Goal: Information Seeking & Learning: Learn about a topic

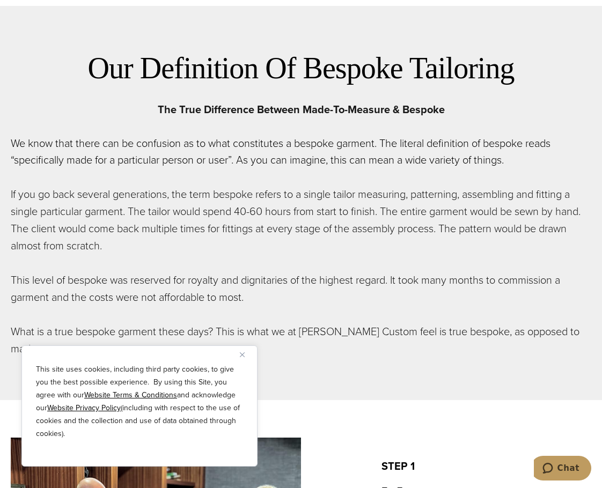
scroll to position [590, 0]
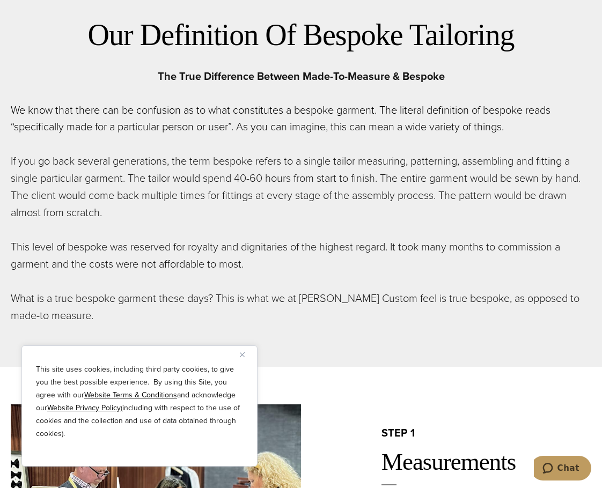
click at [244, 353] on img "Close" at bounding box center [242, 354] width 5 height 5
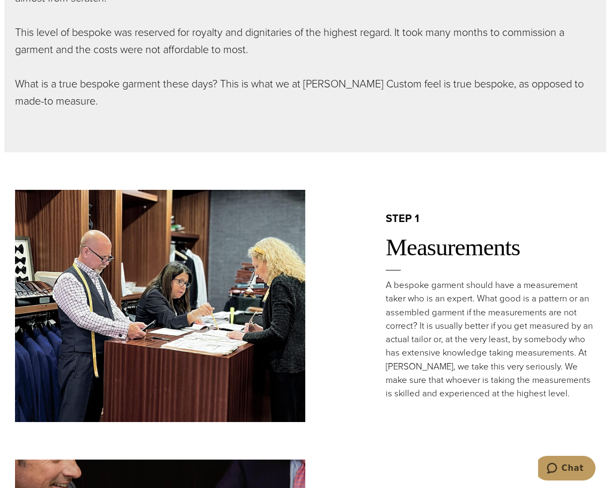
scroll to position [536, 0]
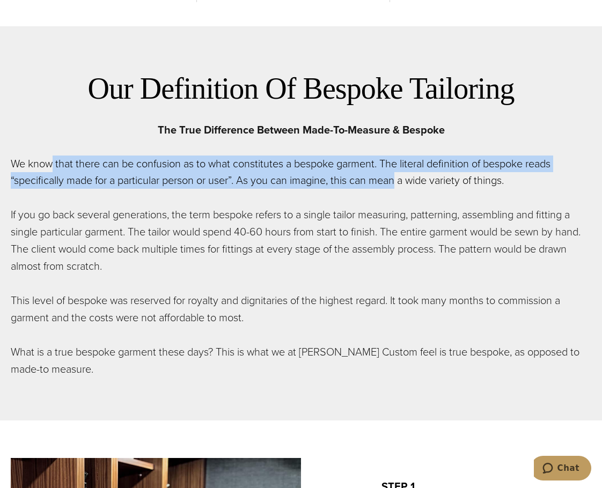
drag, startPoint x: 55, startPoint y: 171, endPoint x: 365, endPoint y: 172, distance: 310.0
click at [399, 179] on p "We know that there can be confusion as to what constitutes a bespoke garment. T…" at bounding box center [301, 172] width 580 height 33
click at [345, 172] on p "We know that there can be confusion as to what constitutes a bespoke garment. T…" at bounding box center [301, 172] width 580 height 33
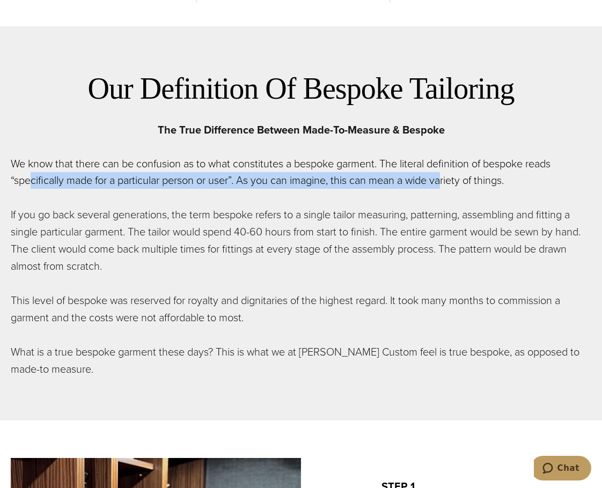
drag, startPoint x: 32, startPoint y: 175, endPoint x: 450, endPoint y: 181, distance: 417.9
click at [449, 182] on p "We know that there can be confusion as to what constitutes a bespoke garment. T…" at bounding box center [301, 172] width 580 height 33
click at [405, 182] on p "We know that there can be confusion as to what constitutes a bespoke garment. T…" at bounding box center [301, 172] width 580 height 33
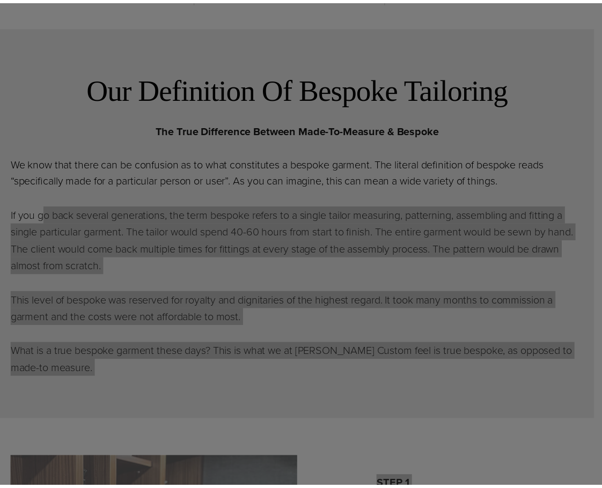
scroll to position [0, 0]
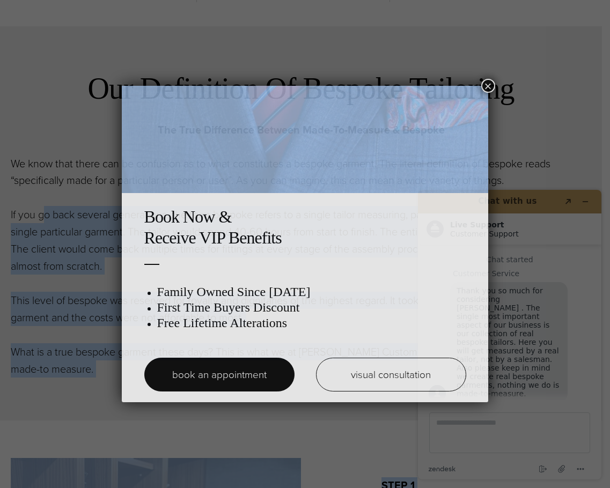
drag, startPoint x: 45, startPoint y: 215, endPoint x: 105, endPoint y: 256, distance: 73.3
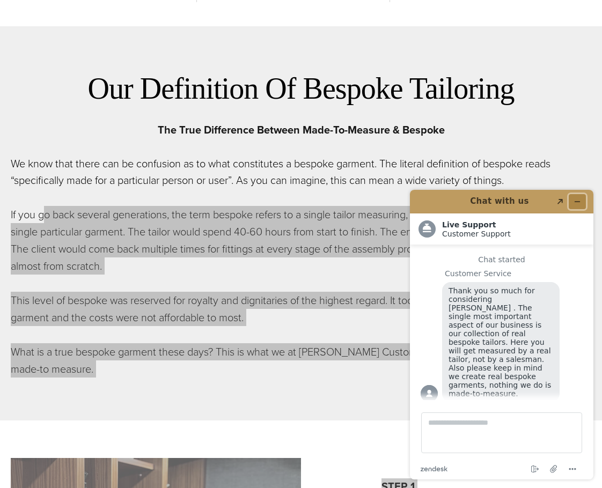
click at [579, 198] on icon "Minimize widget" at bounding box center [577, 202] width 8 height 8
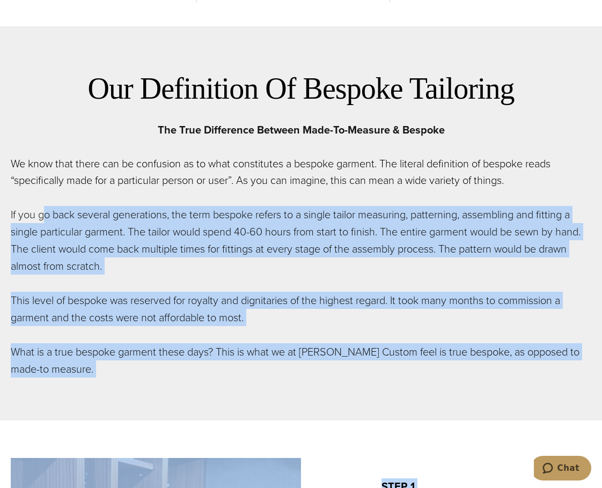
click at [67, 240] on p "If you go back several generations, the term bespoke refers to a single tailor …" at bounding box center [301, 240] width 580 height 69
click at [73, 239] on p "If you go back several generations, the term bespoke refers to a single tailor …" at bounding box center [301, 240] width 580 height 69
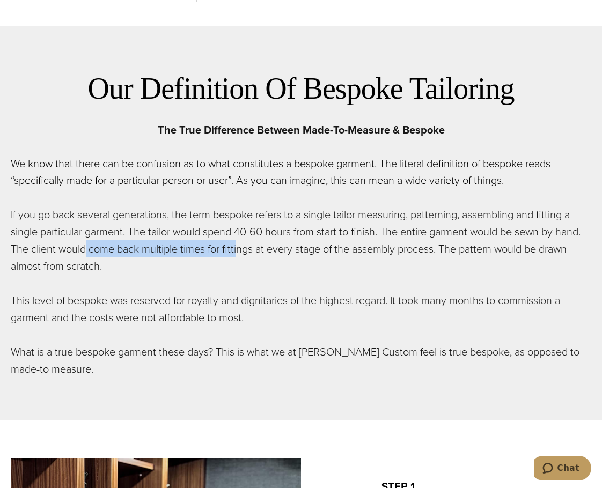
drag, startPoint x: 84, startPoint y: 246, endPoint x: 241, endPoint y: 249, distance: 157.2
click at [241, 249] on p "If you go back several generations, the term bespoke refers to a single tailor …" at bounding box center [301, 240] width 580 height 69
click at [268, 251] on p "If you go back several generations, the term bespoke refers to a single tailor …" at bounding box center [301, 240] width 580 height 69
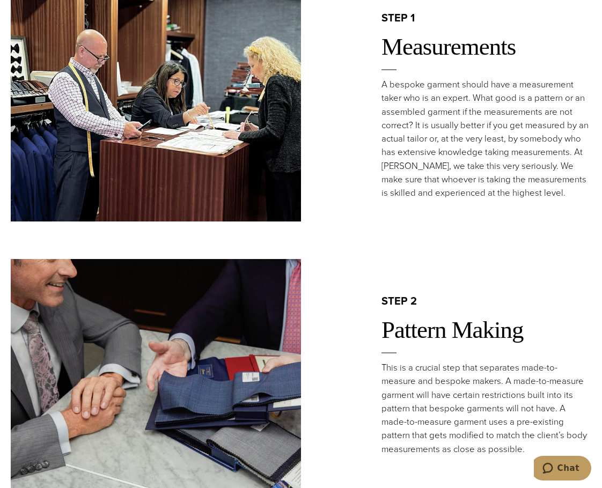
scroll to position [1019, 0]
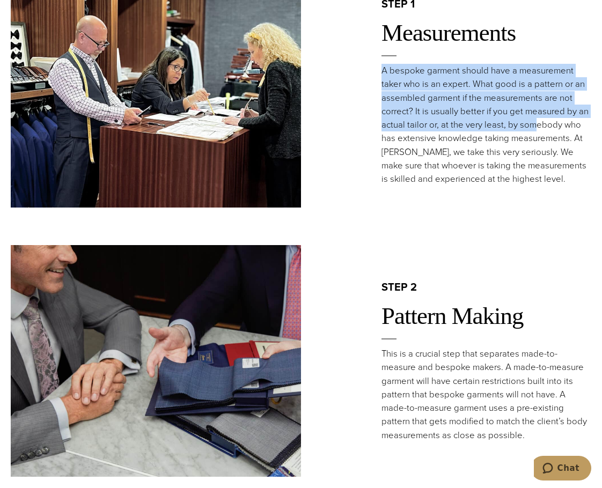
drag, startPoint x: 382, startPoint y: 71, endPoint x: 535, endPoint y: 121, distance: 160.6
click at [536, 120] on p "A bespoke garment should have a measurement taker who is an expert. What good i…" at bounding box center [486, 125] width 210 height 122
click at [441, 87] on p "A bespoke garment should have a measurement taker who is an expert. What good i…" at bounding box center [486, 125] width 210 height 122
click at [454, 79] on p "A bespoke garment should have a measurement taker who is an expert. What good i…" at bounding box center [486, 125] width 210 height 122
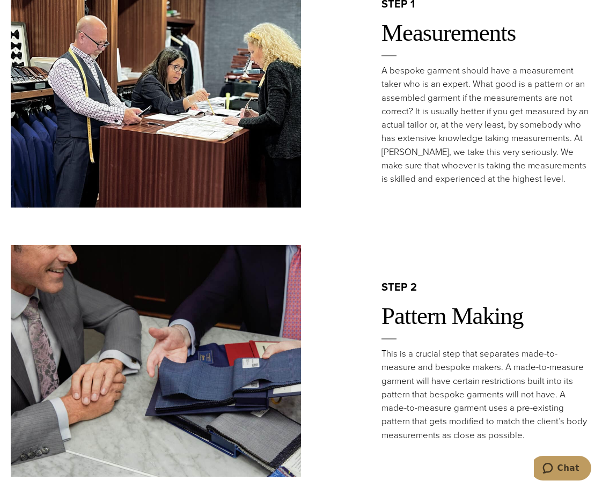
click at [527, 139] on p "A bespoke garment should have a measurement taker who is an expert. What good i…" at bounding box center [486, 125] width 210 height 122
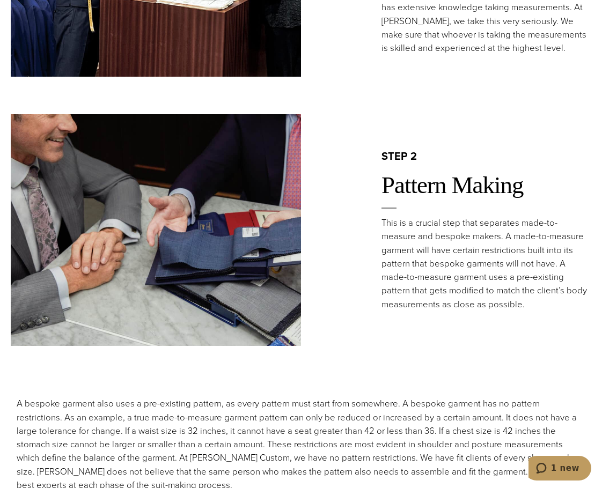
scroll to position [1180, 0]
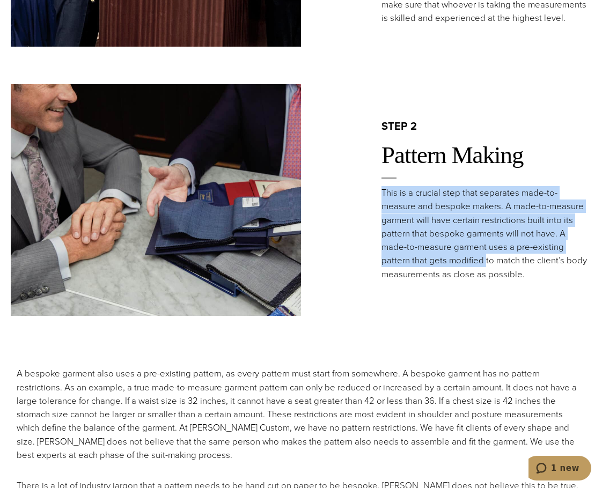
drag, startPoint x: 384, startPoint y: 188, endPoint x: 478, endPoint y: 255, distance: 116.1
click at [484, 257] on p "This is a crucial step that separates made-to-measure and bespoke makers. A mad…" at bounding box center [486, 233] width 210 height 95
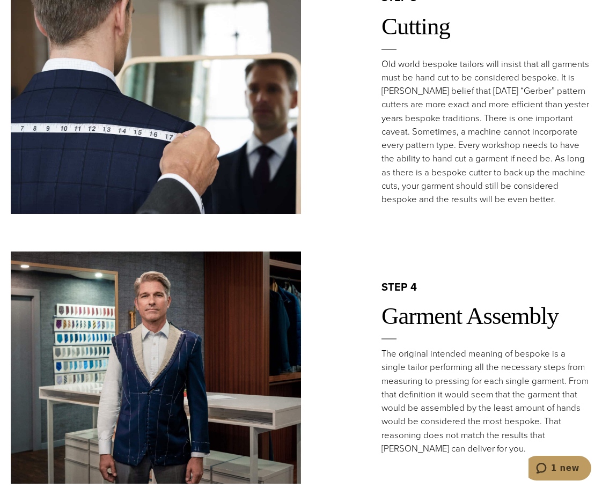
scroll to position [1877, 0]
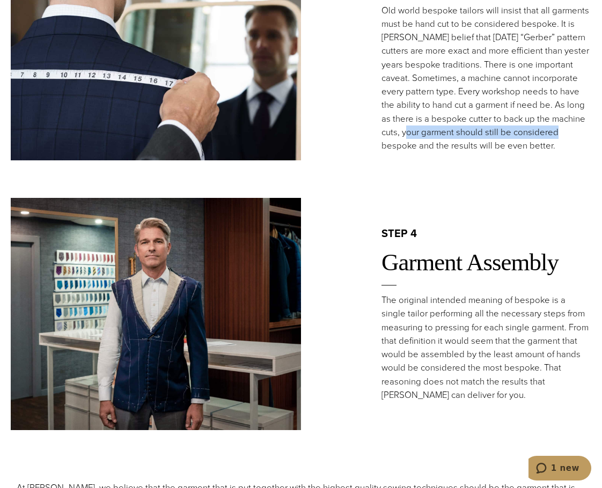
drag, startPoint x: 490, startPoint y: 136, endPoint x: 576, endPoint y: 142, distance: 85.5
click at [575, 141] on p "Old world bespoke tailors will insist that all garments must be hand cut to be …" at bounding box center [486, 78] width 210 height 149
click at [433, 151] on p "Old world bespoke tailors will insist that all garments must be hand cut to be …" at bounding box center [486, 78] width 210 height 149
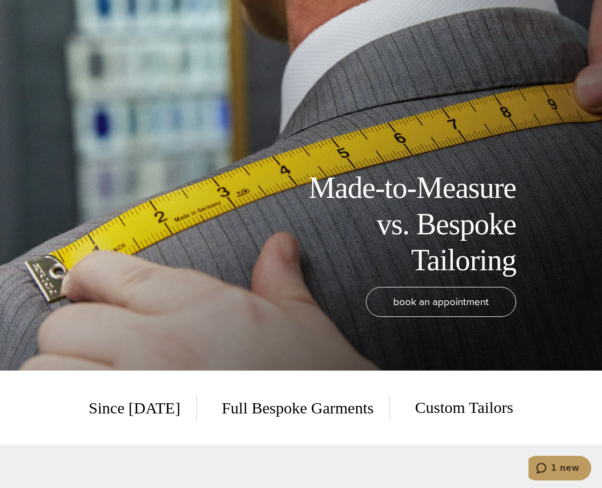
scroll to position [0, 0]
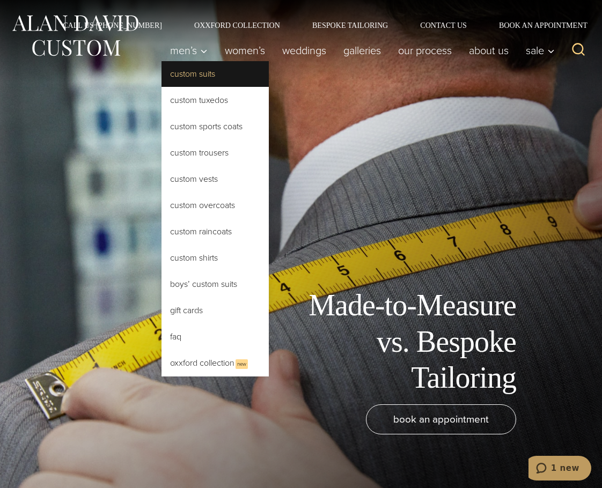
click at [187, 76] on link "Custom Suits" at bounding box center [214, 74] width 107 height 26
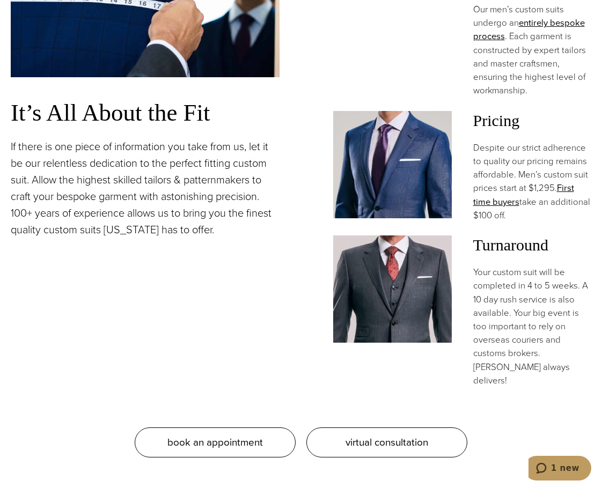
scroll to position [966, 0]
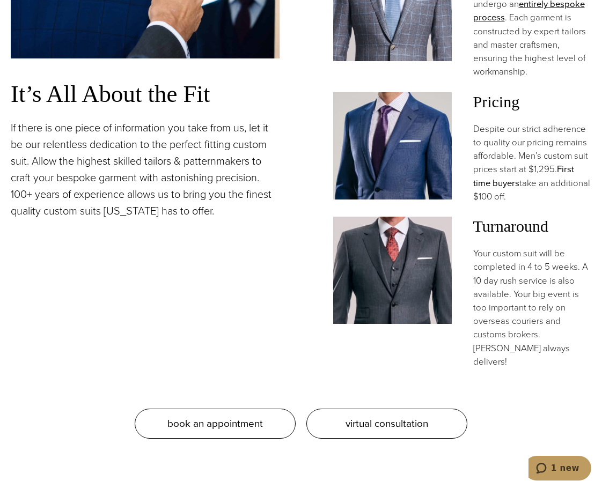
drag, startPoint x: 493, startPoint y: 143, endPoint x: 568, endPoint y: 140, distance: 74.1
click at [568, 140] on p "Despite our strict adherence to quality our pricing remains affordable. Men’s c…" at bounding box center [532, 162] width 119 height 81
click at [557, 175] on p "Despite our strict adherence to quality our pricing remains affordable. Men’s c…" at bounding box center [532, 162] width 119 height 81
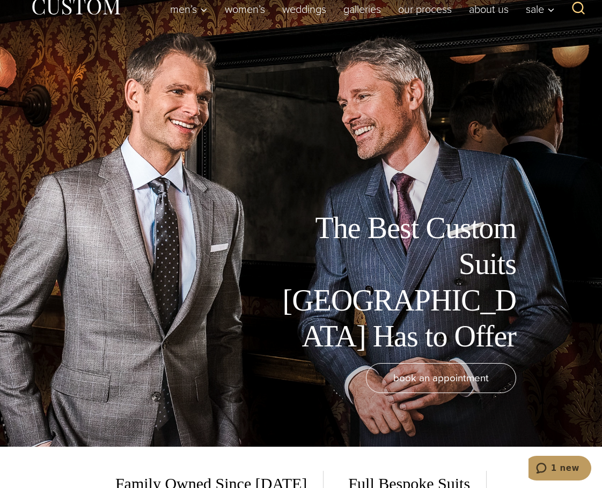
scroll to position [0, 0]
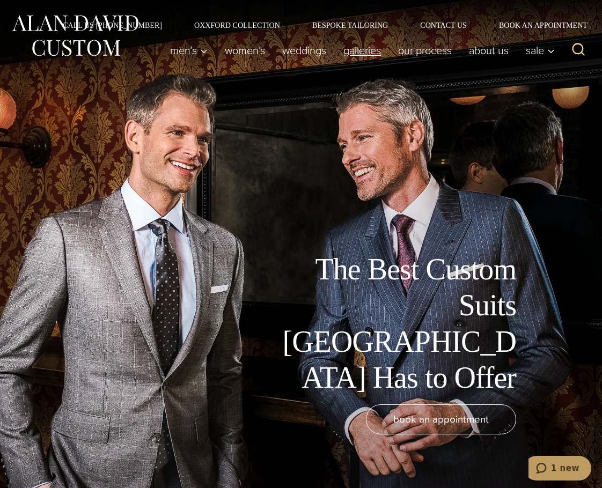
click at [353, 51] on link "Galleries" at bounding box center [362, 50] width 55 height 21
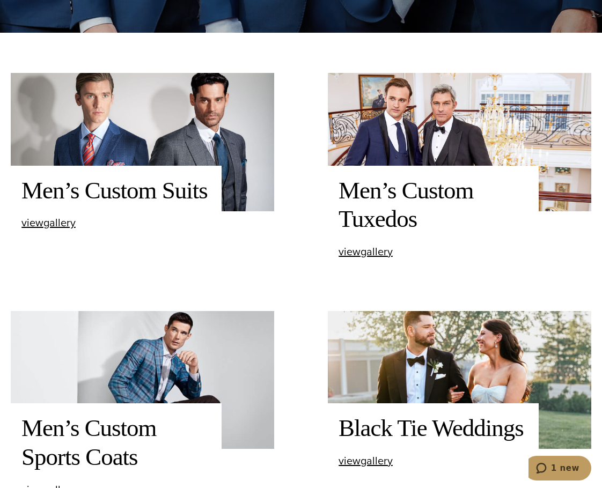
scroll to position [483, 0]
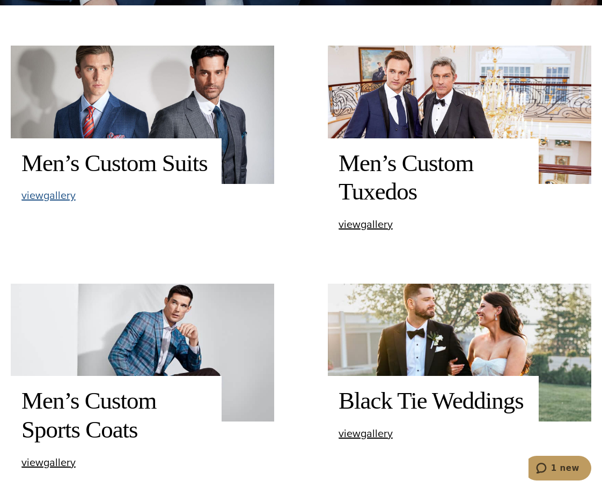
click at [58, 198] on span "view Men’s Custom Suits gallery" at bounding box center [48, 195] width 54 height 16
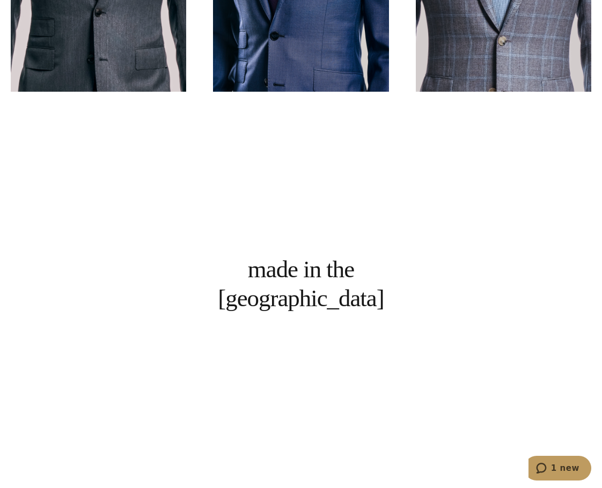
scroll to position [697, 0]
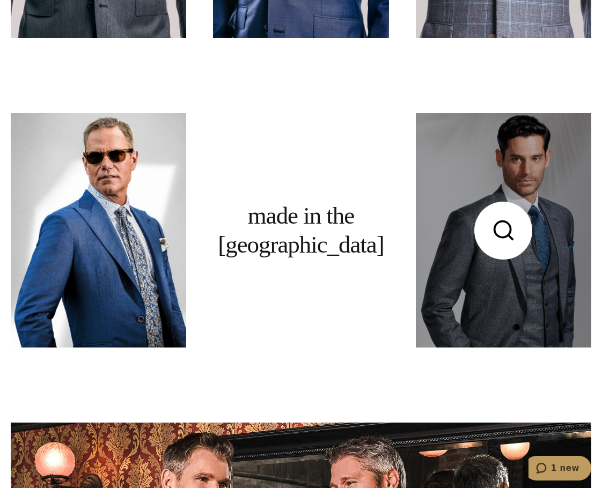
click at [458, 239] on link at bounding box center [503, 230] width 175 height 234
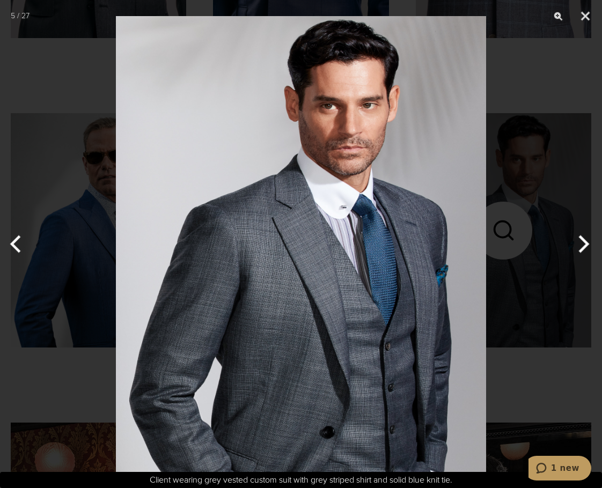
click at [516, 75] on div at bounding box center [301, 244] width 602 height 488
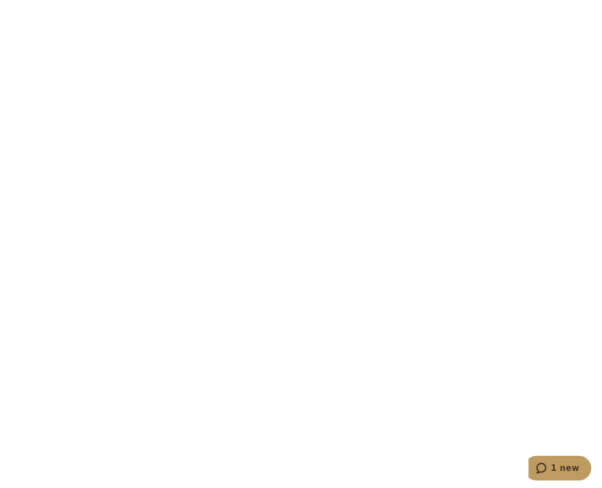
scroll to position [2682, 0]
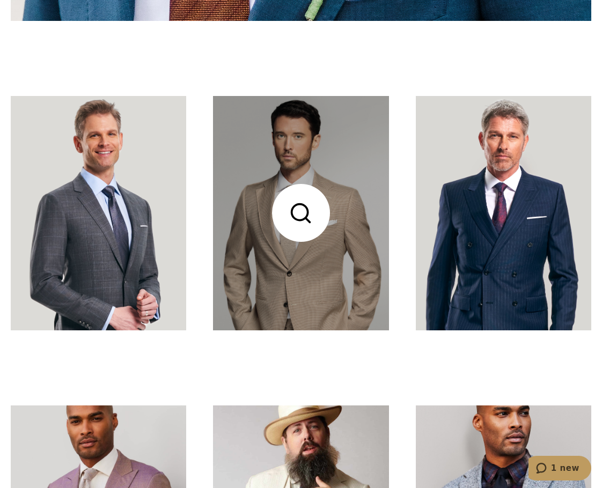
click at [335, 269] on link at bounding box center [300, 213] width 175 height 234
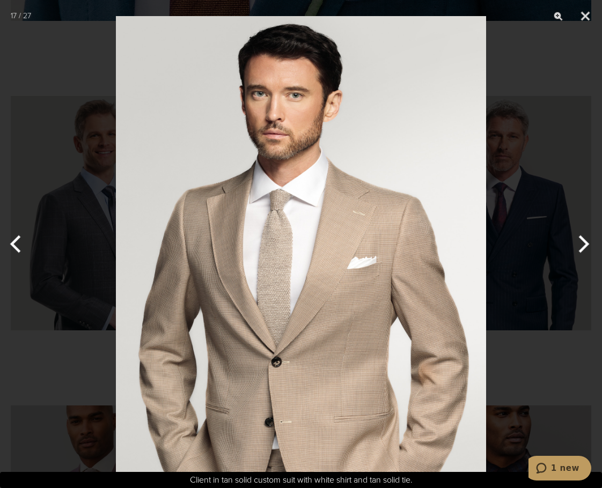
click at [542, 43] on div at bounding box center [301, 244] width 602 height 488
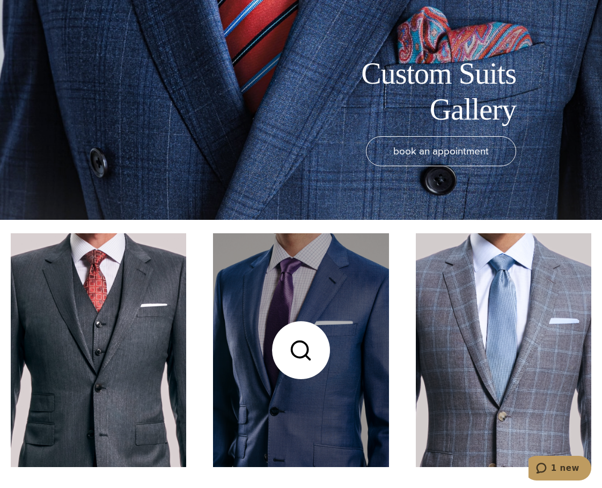
scroll to position [0, 0]
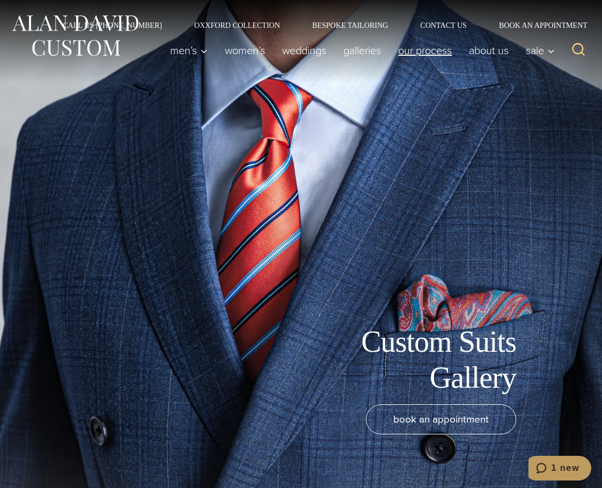
click at [422, 52] on link "Our Process" at bounding box center [424, 50] width 71 height 21
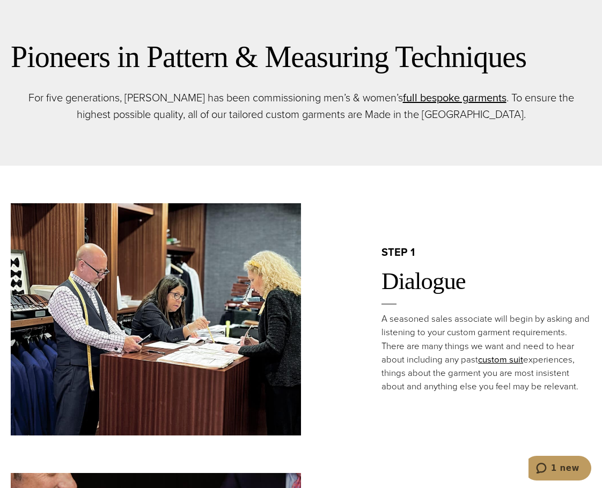
scroll to position [697, 0]
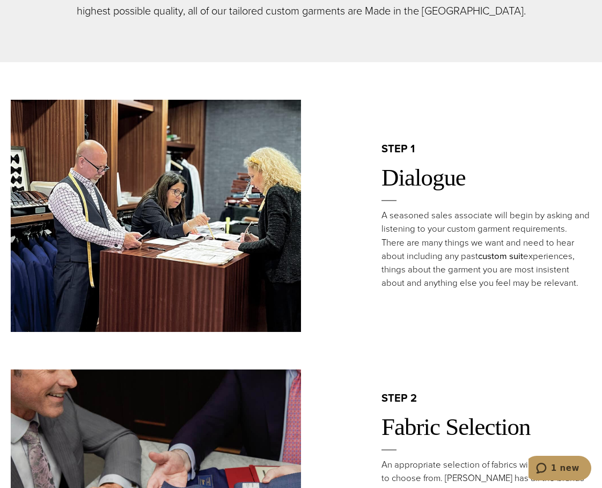
click at [495, 249] on link "custom suit" at bounding box center [500, 255] width 45 height 13
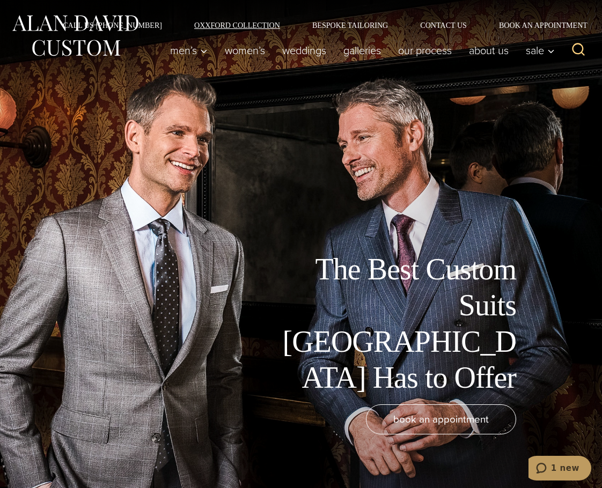
click at [240, 23] on link "Oxxford Collection" at bounding box center [237, 25] width 118 height 8
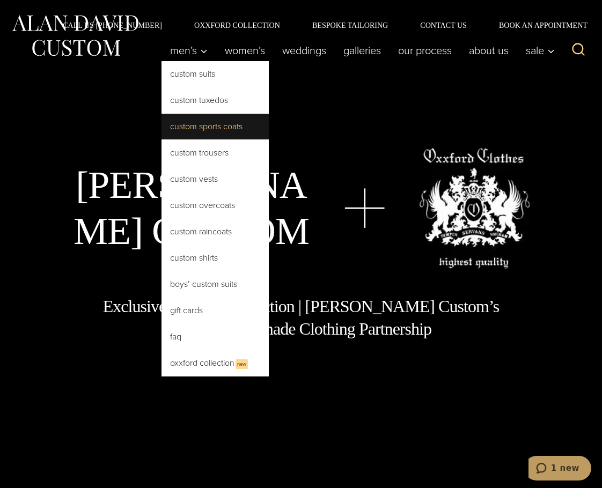
click at [196, 127] on link "Custom Sports Coats" at bounding box center [214, 127] width 107 height 26
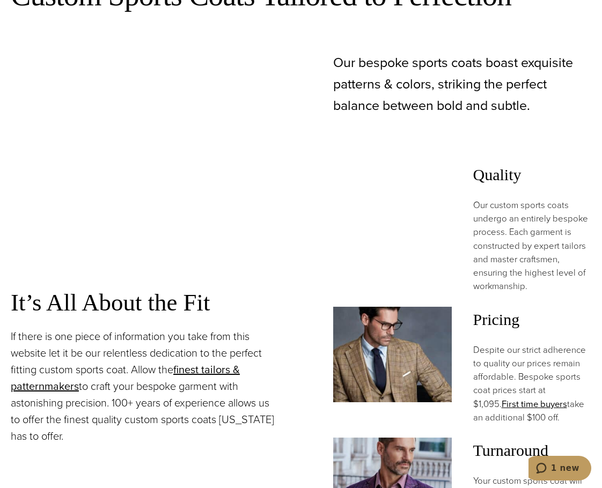
scroll to position [805, 0]
